Goal: Task Accomplishment & Management: Use online tool/utility

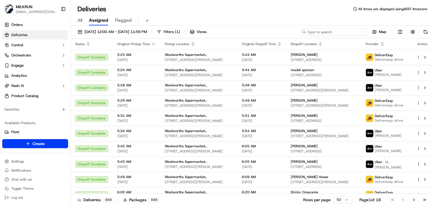
click at [345, 32] on input at bounding box center [333, 32] width 68 height 8
paste input "Holmview ([PERSON_NAME][GEOGRAPHIC_DATA])"
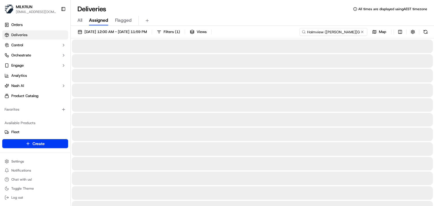
type input "Holmview ([PERSON_NAME][GEOGRAPHIC_DATA])"
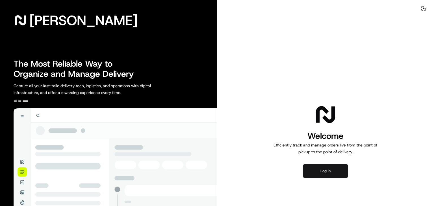
click at [329, 173] on button "Log in" at bounding box center [325, 171] width 45 height 14
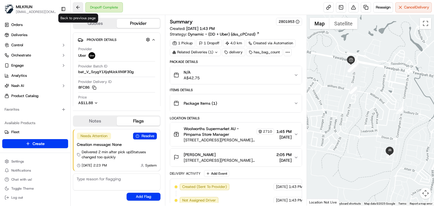
click at [81, 7] on button at bounding box center [78, 7] width 10 height 10
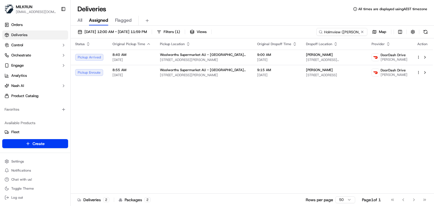
click at [337, 33] on input "Holmview ([PERSON_NAME][GEOGRAPHIC_DATA])" at bounding box center [341, 32] width 51 height 8
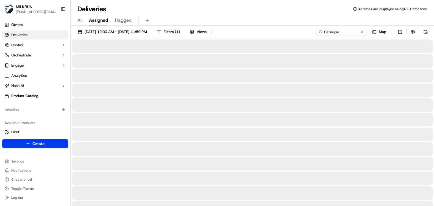
type input "Carnegie"
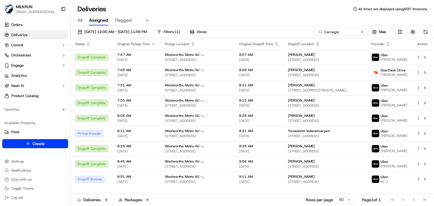
click at [266, 21] on div "All Assigned Flagged" at bounding box center [252, 21] width 363 height 10
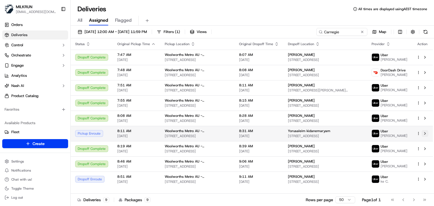
click at [425, 137] on button at bounding box center [425, 133] width 7 height 7
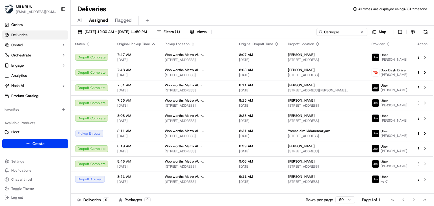
click at [211, 11] on div "Deliveries All times are displayed using AEST timezone" at bounding box center [252, 9] width 363 height 9
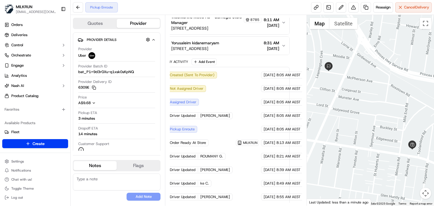
scroll to position [112, 0]
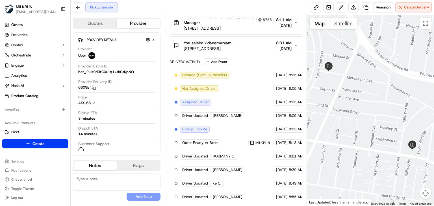
drag, startPoint x: 234, startPoint y: 40, endPoint x: 182, endPoint y: 43, distance: 51.8
click at [182, 43] on div "Yorusaleim kidanemaryam [STREET_ADDRESS]" at bounding box center [202, 45] width 58 height 11
copy span "Yorusaleim kidanemaryam"
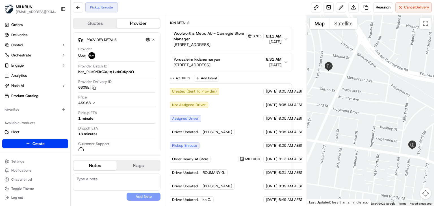
scroll to position [112, 10]
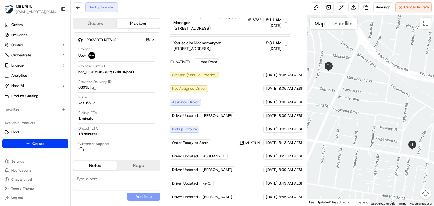
click at [150, 10] on div "Pickup Enroute Reassign Cancel Delivery" at bounding box center [252, 7] width 363 height 15
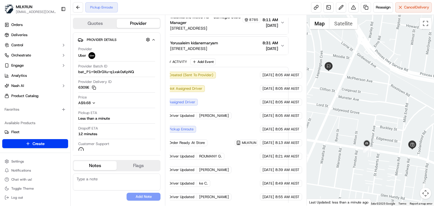
scroll to position [112, 0]
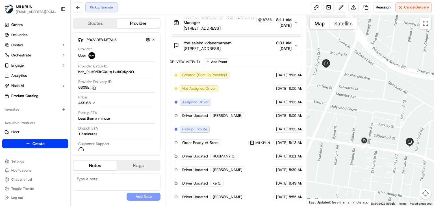
drag, startPoint x: 326, startPoint y: 131, endPoint x: 300, endPoint y: 102, distance: 38.8
click at [300, 102] on div "Quotes Provider Provider Details Hidden ( 1 ) Provider Uber Provider Batch ID b…" at bounding box center [252, 110] width 363 height 191
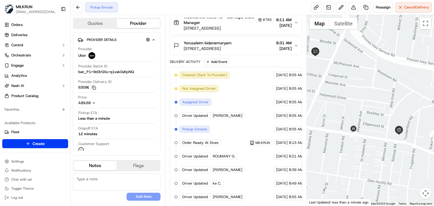
drag, startPoint x: 348, startPoint y: 122, endPoint x: 381, endPoint y: 160, distance: 50.1
click at [381, 160] on div at bounding box center [370, 110] width 127 height 191
